Goal: Information Seeking & Learning: Learn about a topic

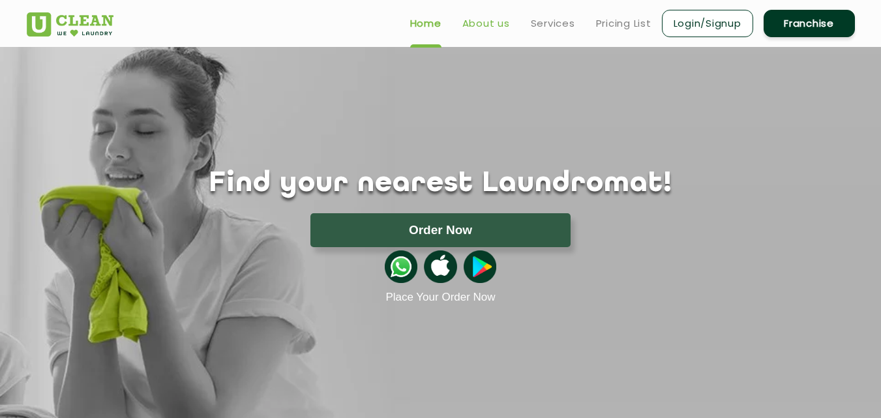
click at [494, 19] on link "About us" at bounding box center [486, 24] width 48 height 16
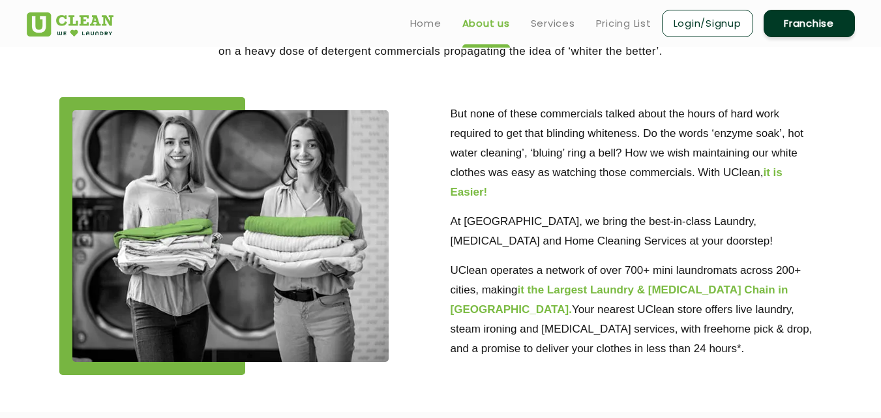
scroll to position [130, 0]
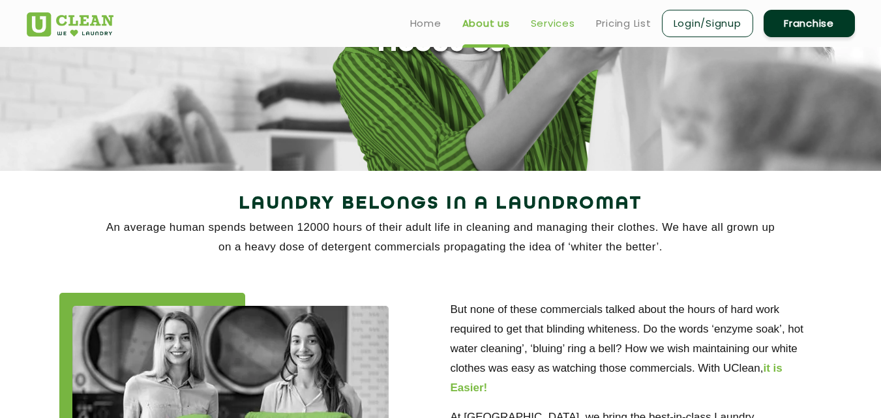
click at [557, 25] on link "Services" at bounding box center [553, 24] width 44 height 16
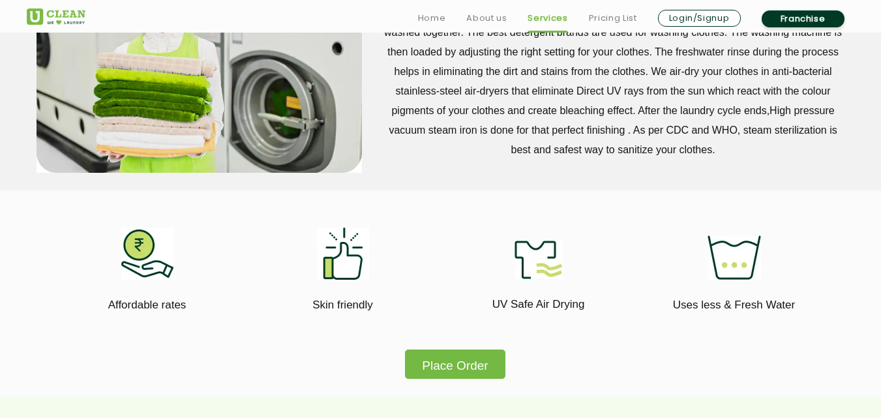
scroll to position [782, 0]
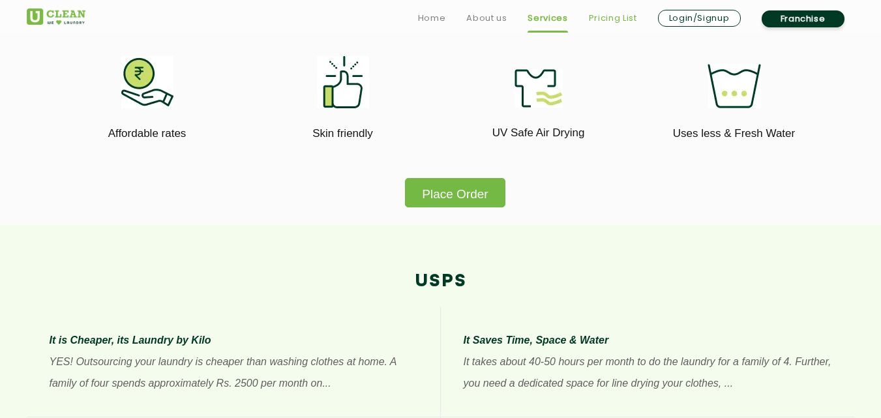
click at [615, 14] on link "Pricing List" at bounding box center [613, 18] width 48 height 16
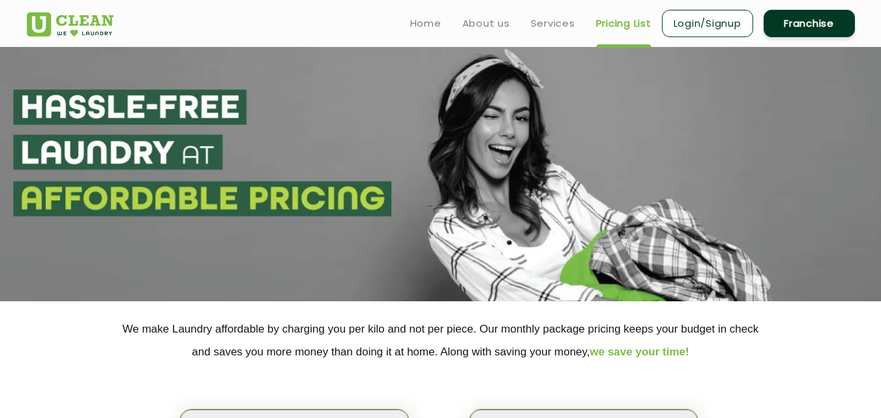
select select "0"
click at [429, 26] on link "Home" at bounding box center [425, 24] width 31 height 16
